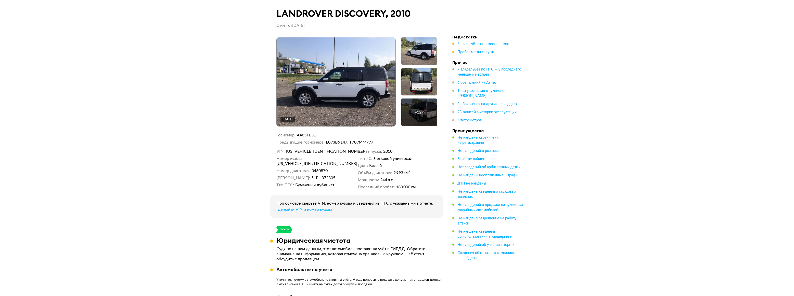
scroll to position [672, 0]
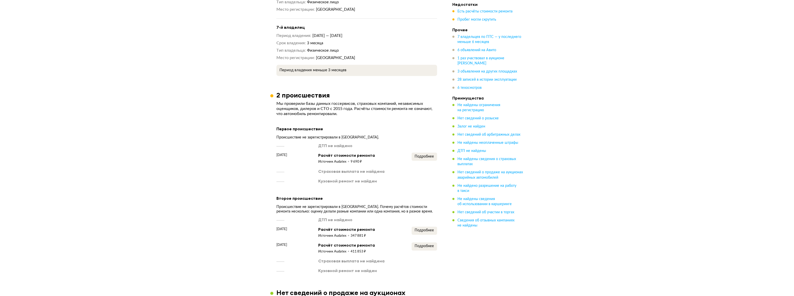
scroll to position [765, 0]
click at [421, 153] on span "Подробнее" at bounding box center [423, 155] width 19 height 4
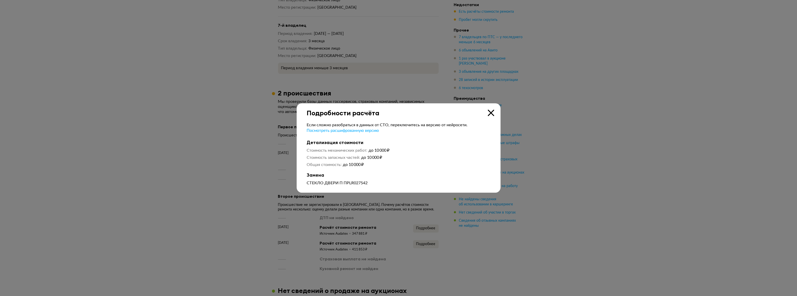
click at [489, 113] on icon at bounding box center [491, 113] width 6 height 6
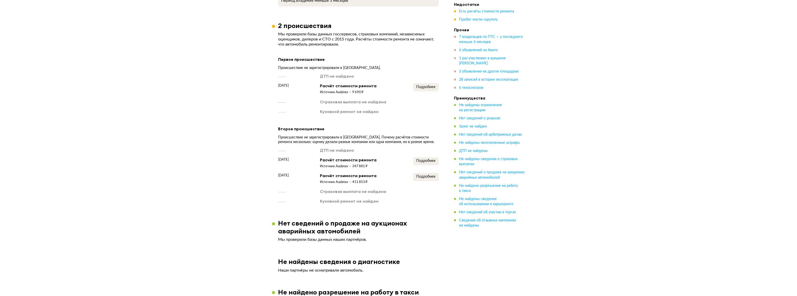
scroll to position [834, 0]
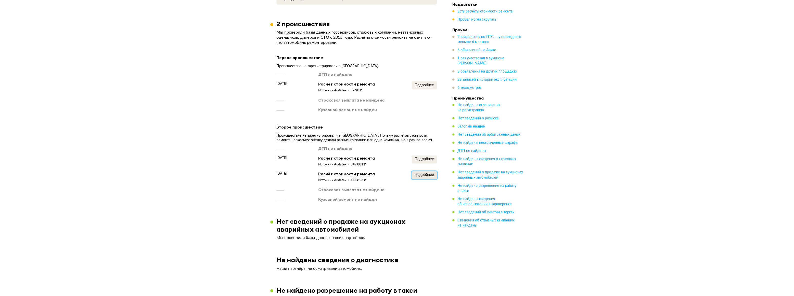
click at [425, 176] on span "Подробнее" at bounding box center [423, 175] width 19 height 4
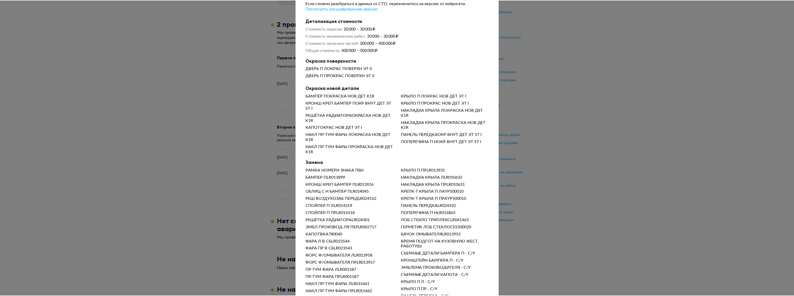
scroll to position [0, 0]
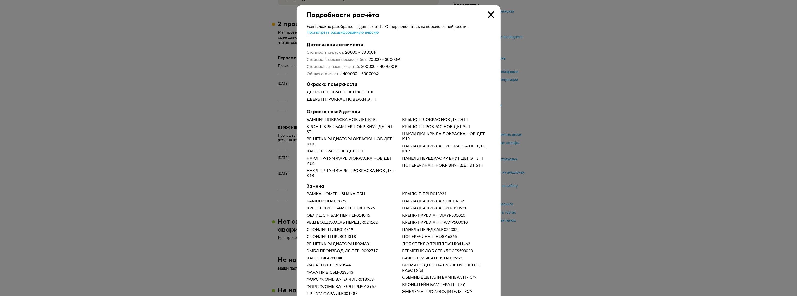
click at [491, 14] on icon at bounding box center [491, 14] width 6 height 6
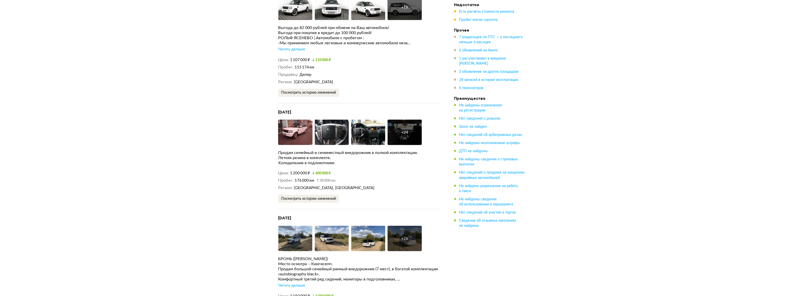
scroll to position [1344, 0]
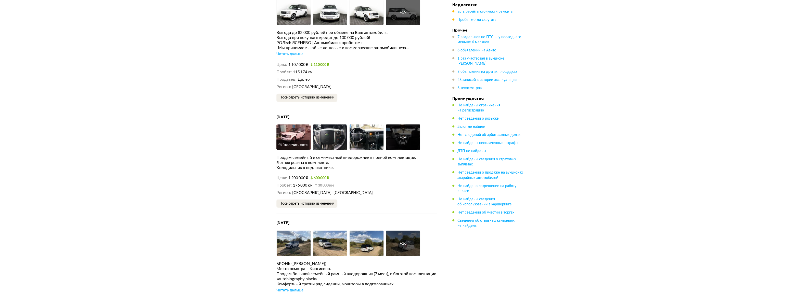
click at [300, 135] on img at bounding box center [293, 137] width 34 height 25
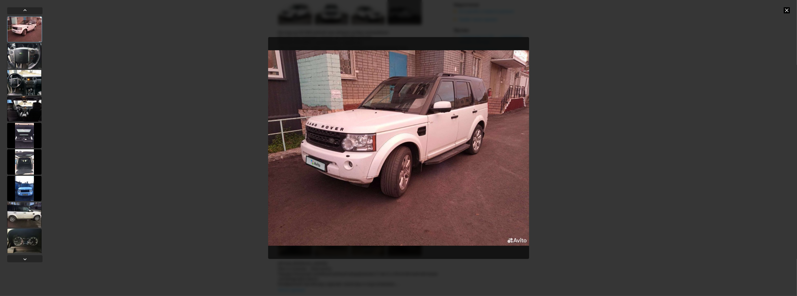
click at [21, 56] on div at bounding box center [24, 55] width 34 height 25
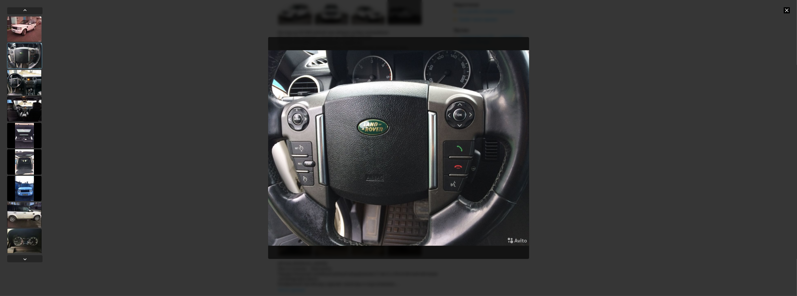
click at [19, 85] on div at bounding box center [24, 82] width 34 height 25
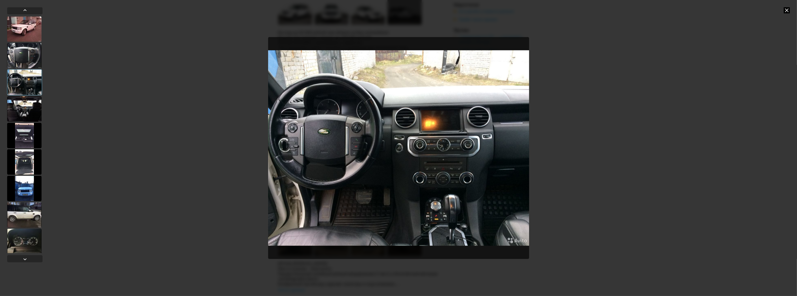
click at [20, 107] on div at bounding box center [24, 108] width 34 height 25
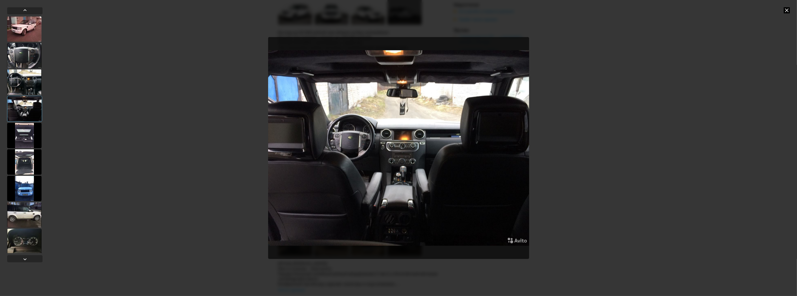
click at [23, 132] on div at bounding box center [24, 135] width 34 height 25
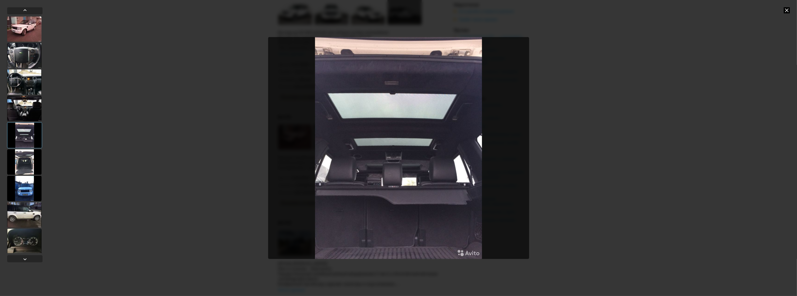
drag, startPoint x: 17, startPoint y: 160, endPoint x: 18, endPoint y: 166, distance: 6.8
click at [17, 160] on div at bounding box center [24, 161] width 34 height 25
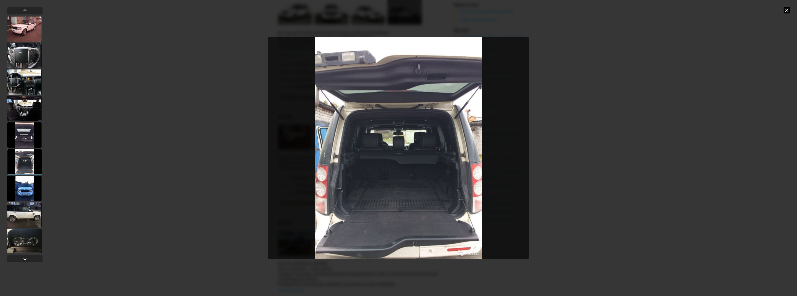
click at [21, 185] on div at bounding box center [24, 188] width 34 height 25
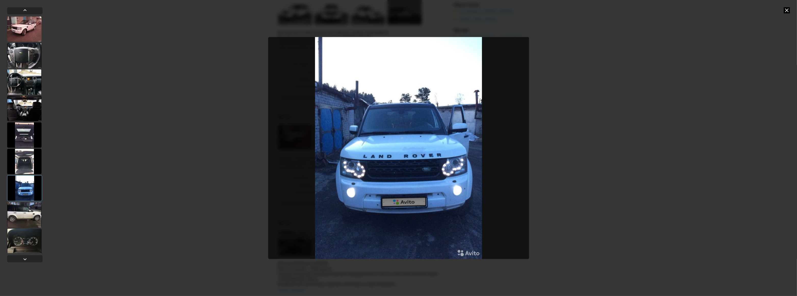
click at [25, 212] on div at bounding box center [24, 214] width 34 height 25
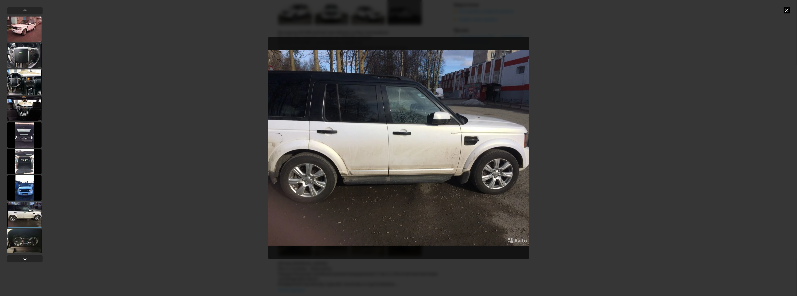
click at [27, 239] on div at bounding box center [24, 241] width 34 height 25
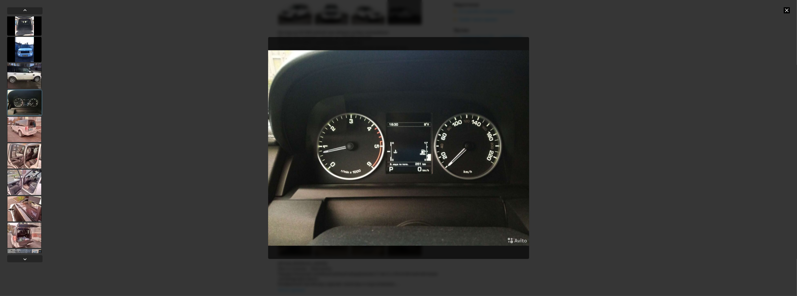
scroll to position [139, 0]
click at [25, 129] on div at bounding box center [24, 128] width 34 height 25
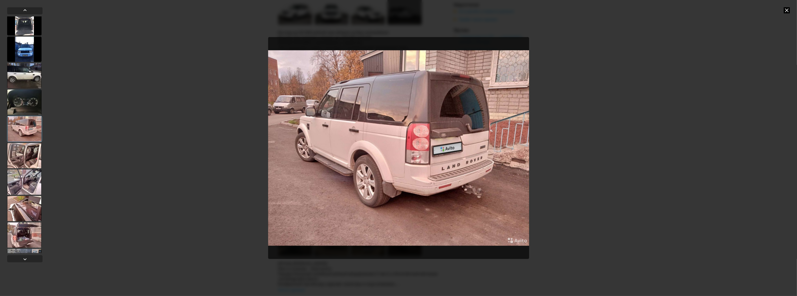
click at [25, 155] on div at bounding box center [24, 155] width 34 height 25
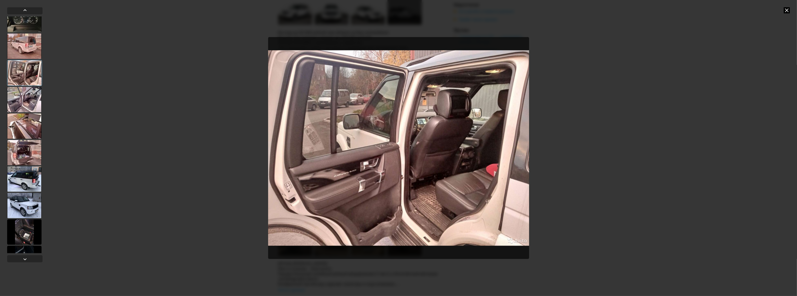
scroll to position [232, 0]
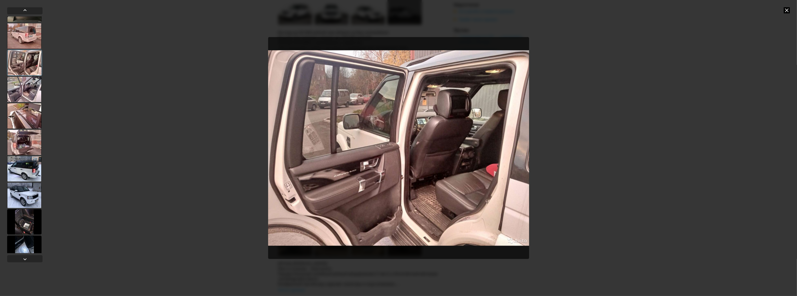
click at [24, 120] on div at bounding box center [24, 115] width 34 height 25
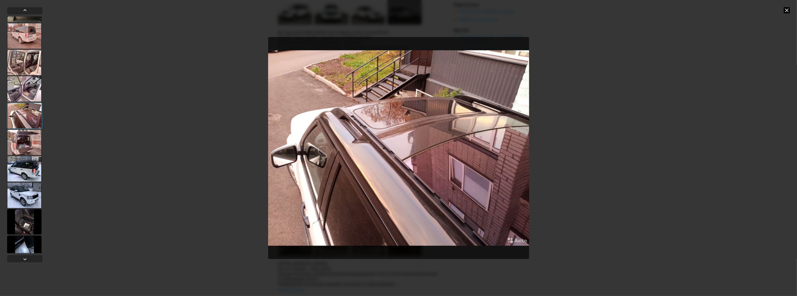
click at [21, 144] on div at bounding box center [24, 142] width 34 height 25
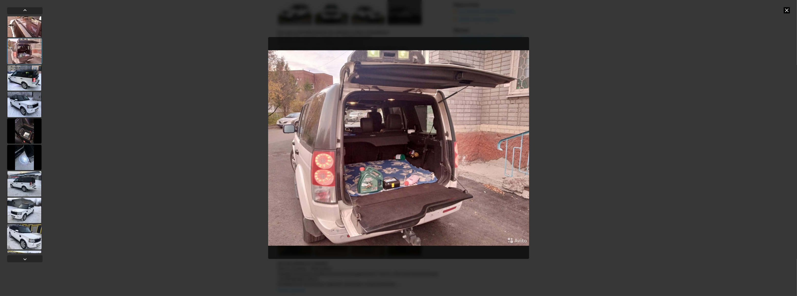
scroll to position [324, 0]
click at [29, 105] on div at bounding box center [24, 102] width 34 height 25
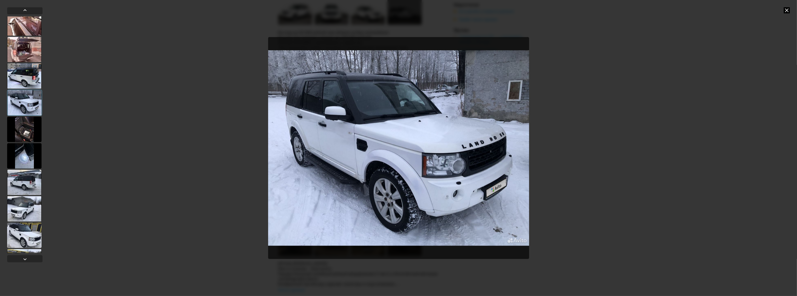
click at [25, 127] on div at bounding box center [24, 129] width 34 height 25
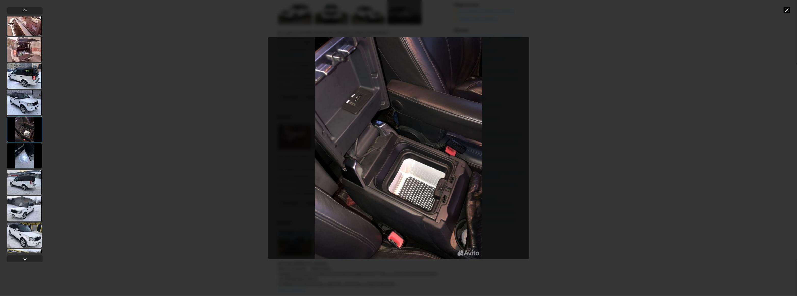
click at [21, 156] on div at bounding box center [24, 155] width 34 height 25
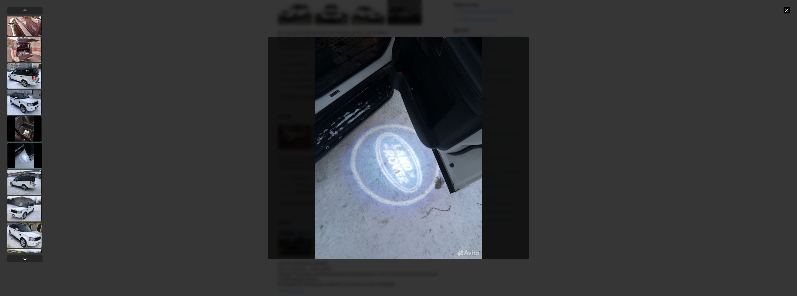
click at [22, 183] on div at bounding box center [24, 182] width 34 height 25
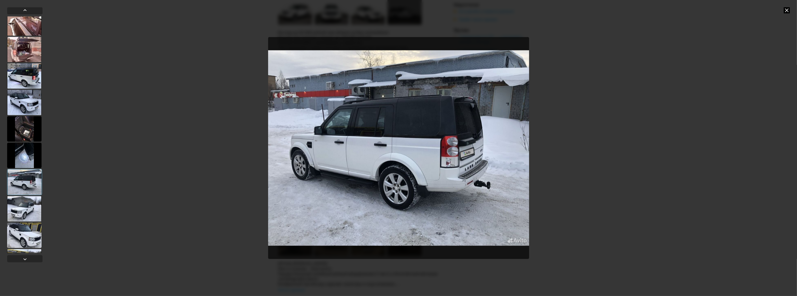
click at [21, 207] on div at bounding box center [24, 208] width 34 height 25
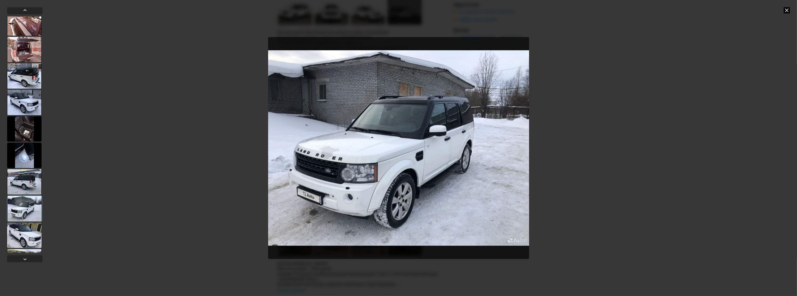
click at [20, 236] on div at bounding box center [24, 235] width 34 height 25
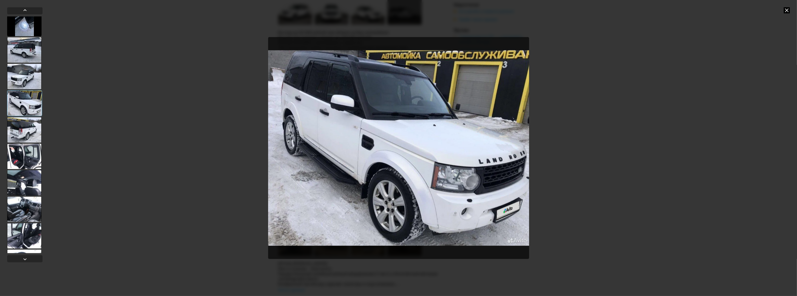
scroll to position [479, 0]
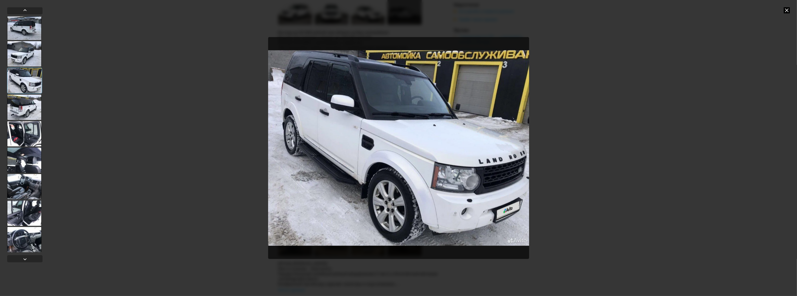
click at [28, 127] on div at bounding box center [24, 133] width 34 height 25
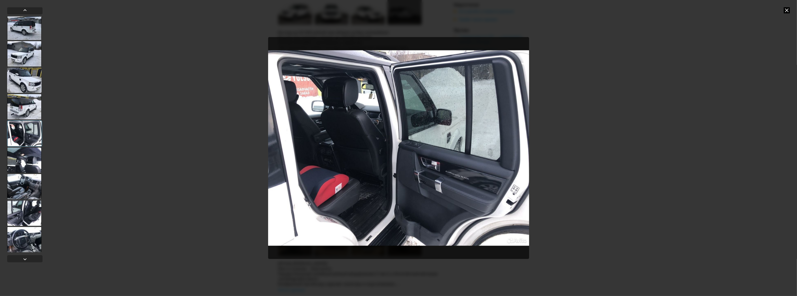
click at [25, 159] on div at bounding box center [24, 160] width 34 height 25
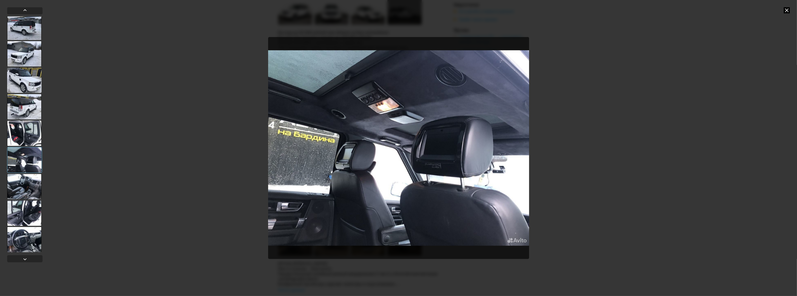
click at [23, 186] on div at bounding box center [24, 186] width 34 height 25
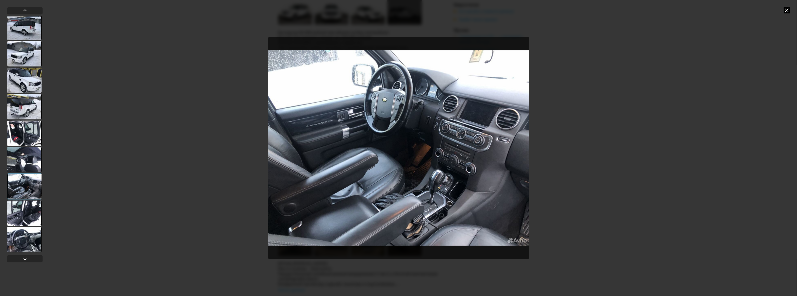
click at [22, 209] on div at bounding box center [24, 213] width 34 height 25
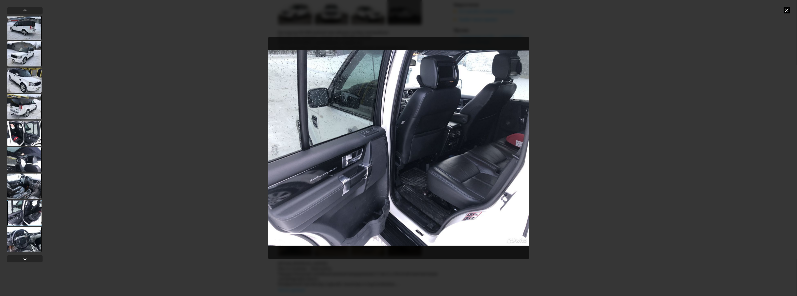
click at [29, 241] on div at bounding box center [24, 239] width 34 height 25
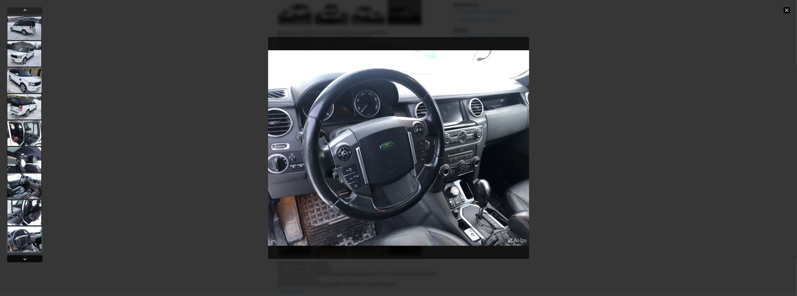
click at [27, 258] on div at bounding box center [25, 259] width 6 height 6
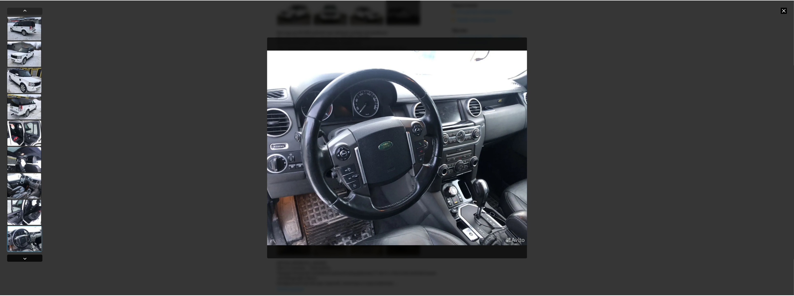
scroll to position [479, 0]
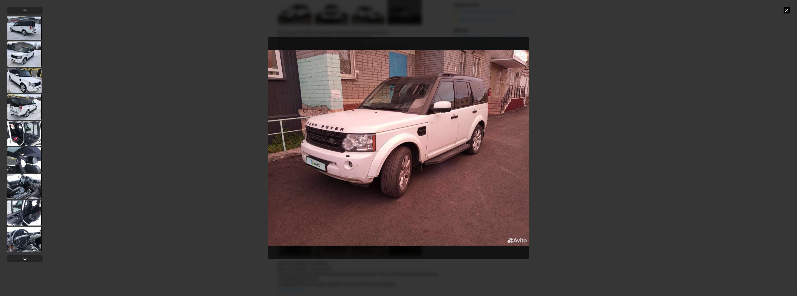
click at [788, 8] on icon at bounding box center [787, 10] width 6 height 6
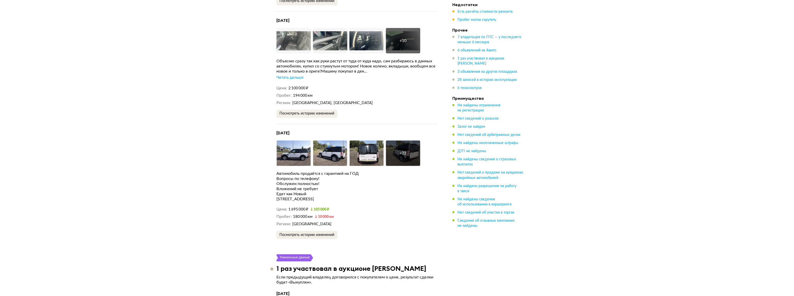
scroll to position [1715, 0]
